Goal: Task Accomplishment & Management: Manage account settings

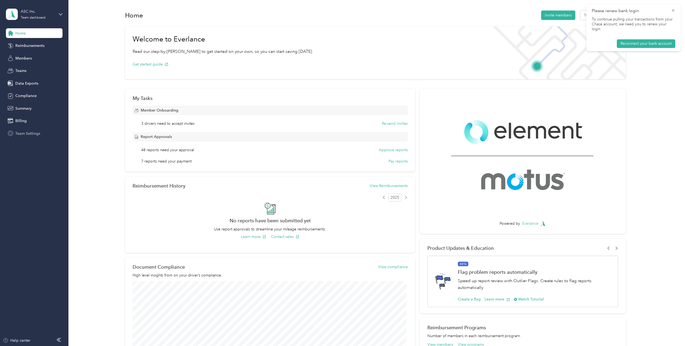
click at [27, 133] on span "Team Settings" at bounding box center [27, 134] width 25 height 6
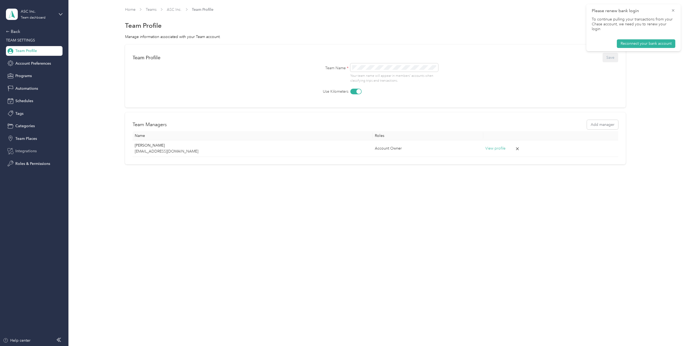
click at [31, 150] on span "Integrations" at bounding box center [25, 151] width 21 height 6
